Goal: Transaction & Acquisition: Purchase product/service

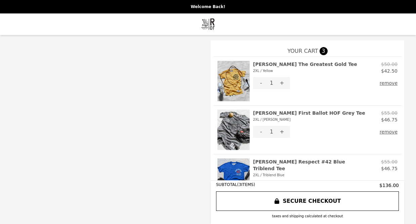
select select "**********"
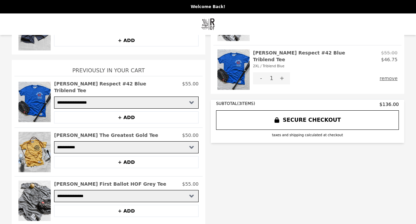
scroll to position [109, 0]
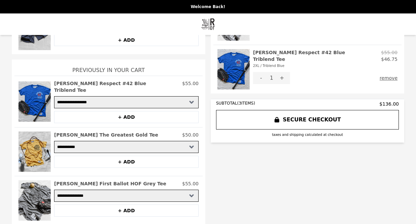
click at [92, 131] on h2 "[PERSON_NAME] The Greatest Gold Tee" at bounding box center [106, 134] width 104 height 7
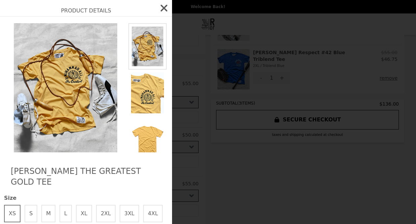
click at [145, 96] on img at bounding box center [147, 93] width 38 height 47
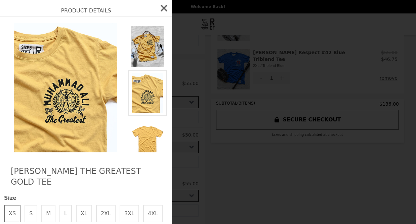
click at [146, 142] on img at bounding box center [147, 139] width 38 height 47
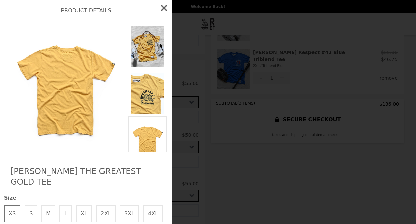
click at [147, 45] on img at bounding box center [147, 46] width 38 height 47
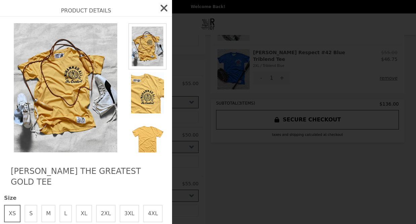
click at [164, 8] on icon "button" at bounding box center [164, 8] width 7 height 7
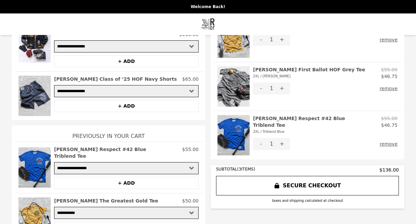
scroll to position [43, 0]
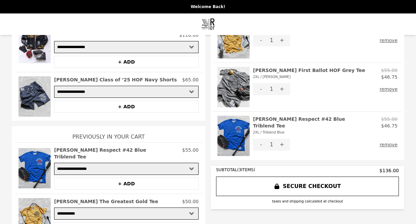
click at [192, 76] on p "$65.00" at bounding box center [190, 79] width 16 height 7
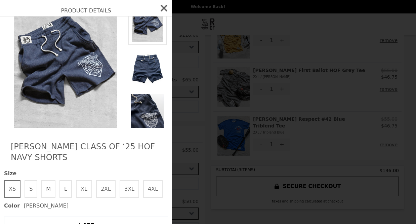
scroll to position [26, 0]
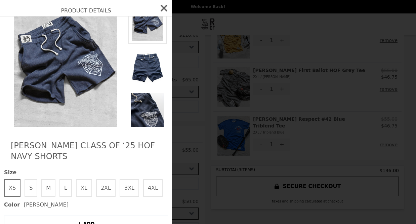
click at [83, 187] on button "XL" at bounding box center [84, 187] width 16 height 17
click at [180, 180] on div "Product Details [PERSON_NAME] Class of ‘25 HOF Navy Shorts Size XS S M L XL 2XL…" at bounding box center [208, 112] width 416 height 224
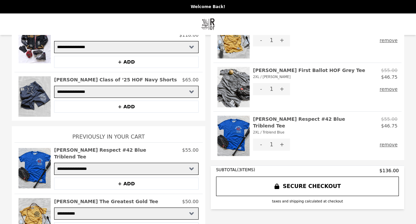
select select "**********"
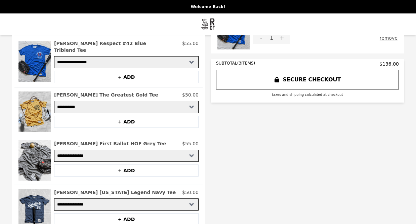
scroll to position [0, 0]
select select "**********"
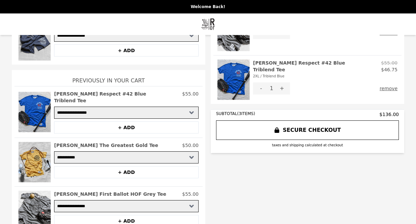
scroll to position [99, 0]
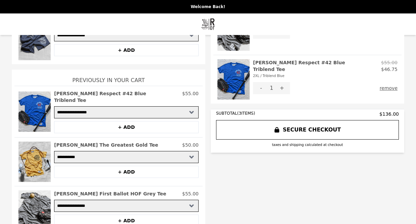
click at [332, 128] on button "SECURE CHECKOUT" at bounding box center [307, 129] width 183 height 19
